Goal: Task Accomplishment & Management: Complete application form

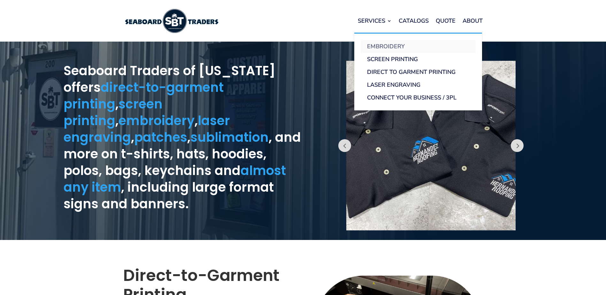
click at [376, 44] on link "Embroidery" at bounding box center [418, 46] width 115 height 13
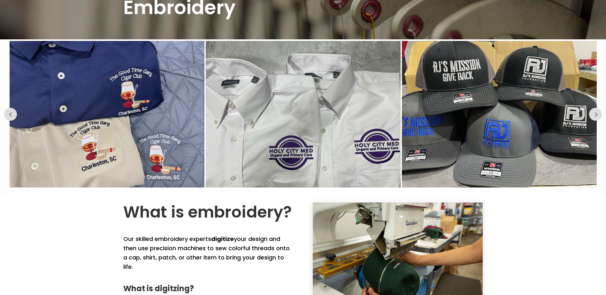
scroll to position [192, 0]
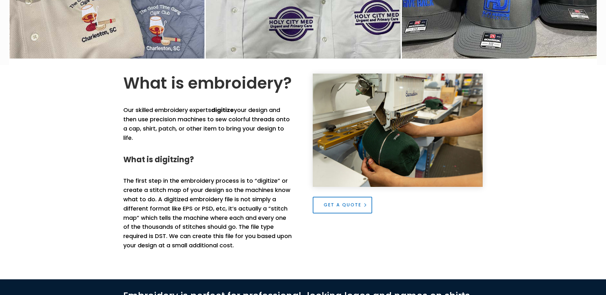
click at [327, 199] on link "Get a Quote" at bounding box center [342, 205] width 59 height 17
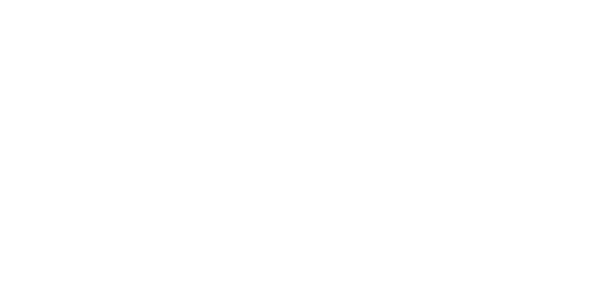
scroll to position [51, 0]
